Goal: Information Seeking & Learning: Learn about a topic

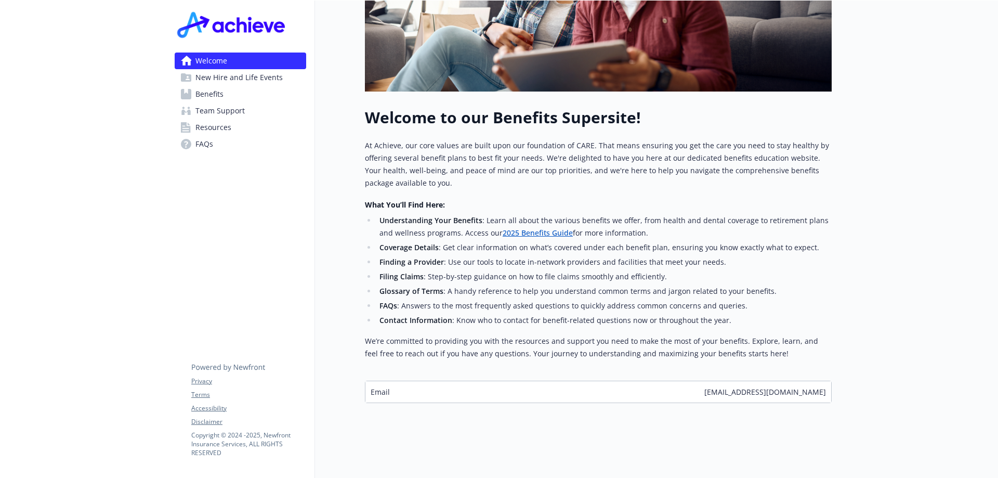
scroll to position [220, 0]
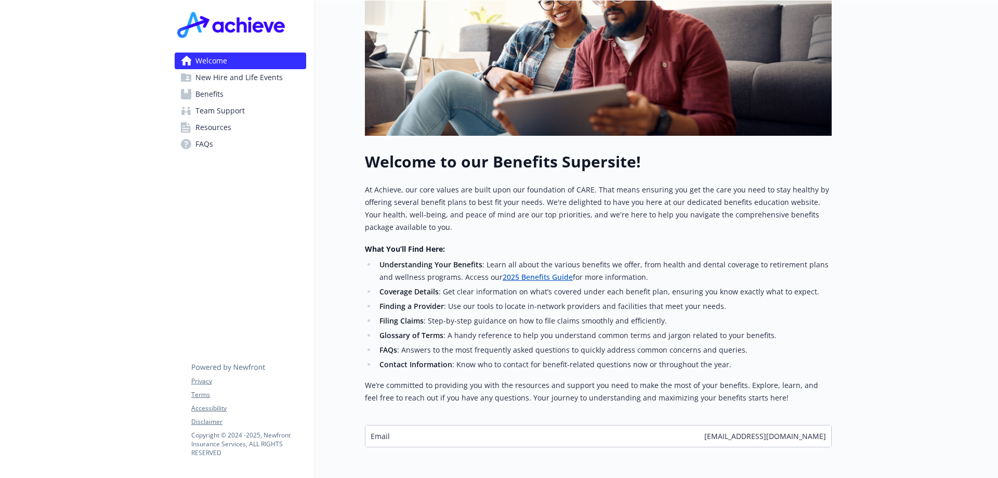
click at [233, 76] on span "New Hire and Life Events" at bounding box center [238, 77] width 87 height 17
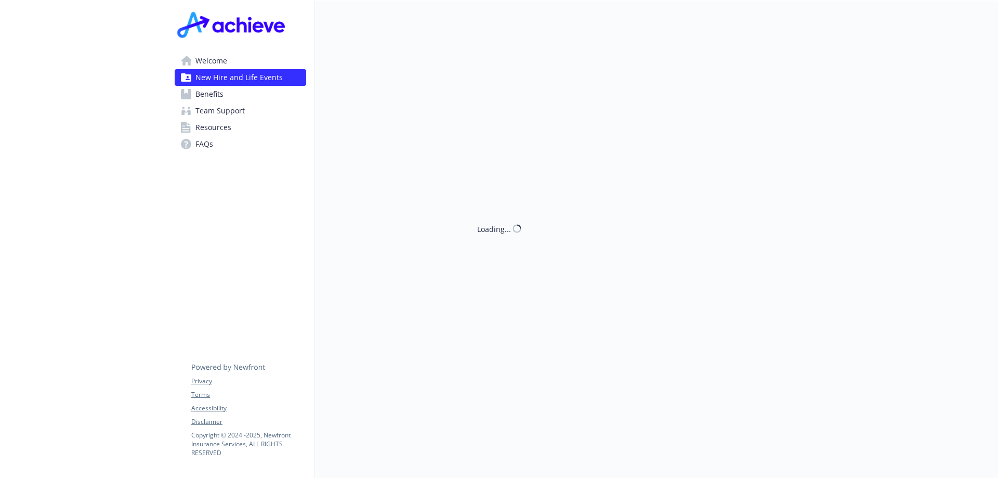
scroll to position [220, 0]
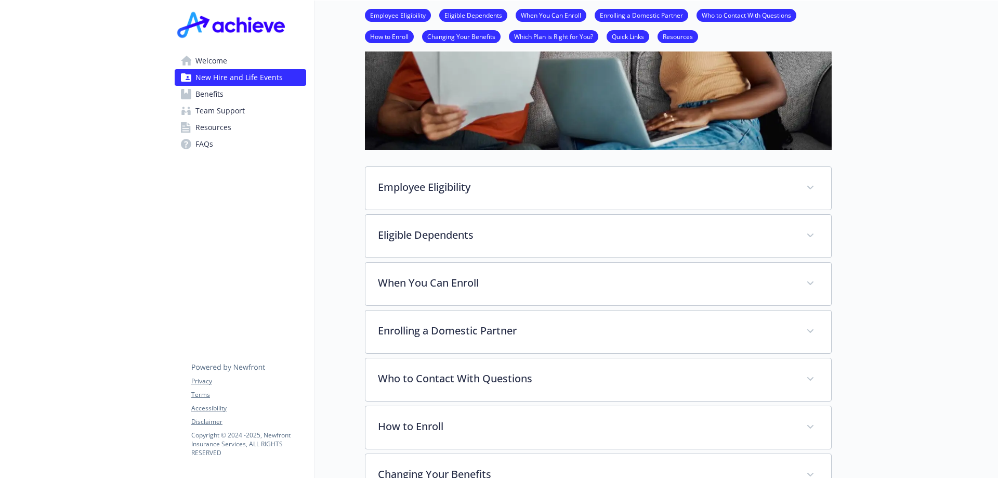
click at [237, 89] on link "Benefits" at bounding box center [241, 94] width 132 height 17
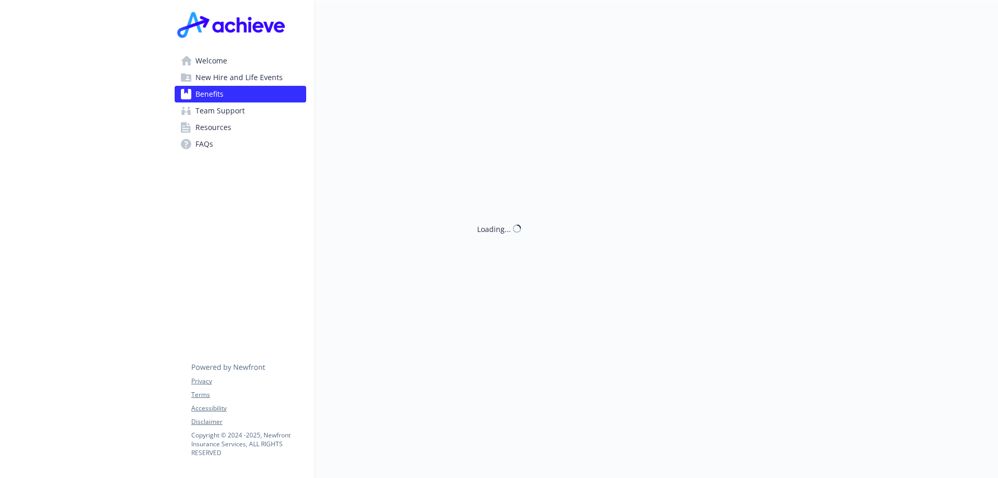
scroll to position [220, 0]
